Goal: Navigation & Orientation: Find specific page/section

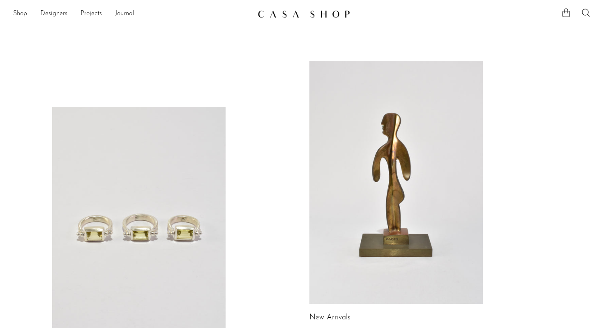
click at [20, 12] on link "Shop" at bounding box center [20, 14] width 14 height 11
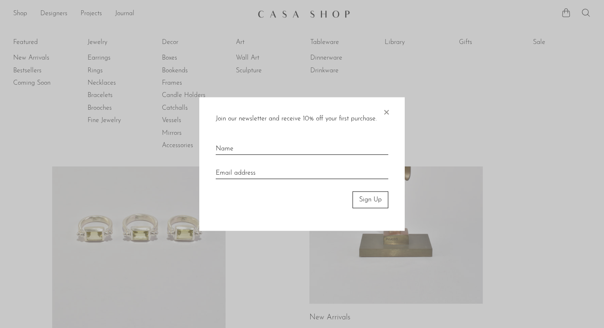
click at [389, 111] on span "×" at bounding box center [386, 110] width 8 height 26
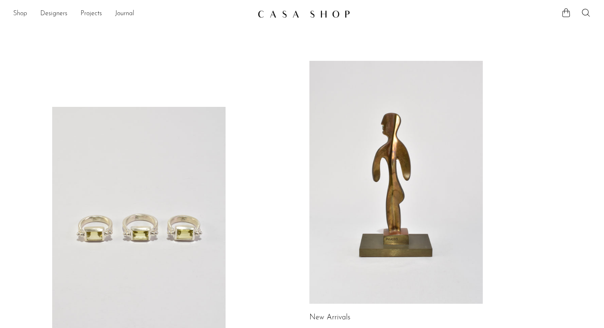
click at [23, 13] on link "Shop" at bounding box center [20, 14] width 14 height 11
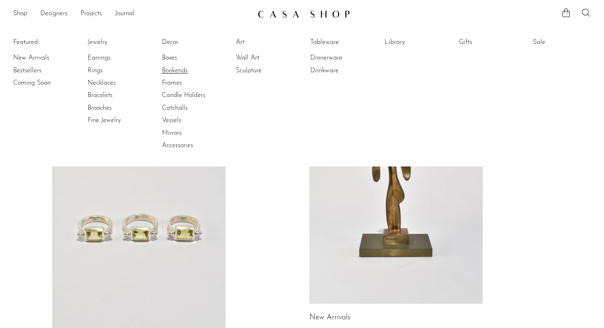
click at [192, 68] on link "Bookends" at bounding box center [193, 70] width 62 height 9
